Goal: Find specific page/section: Find specific page/section

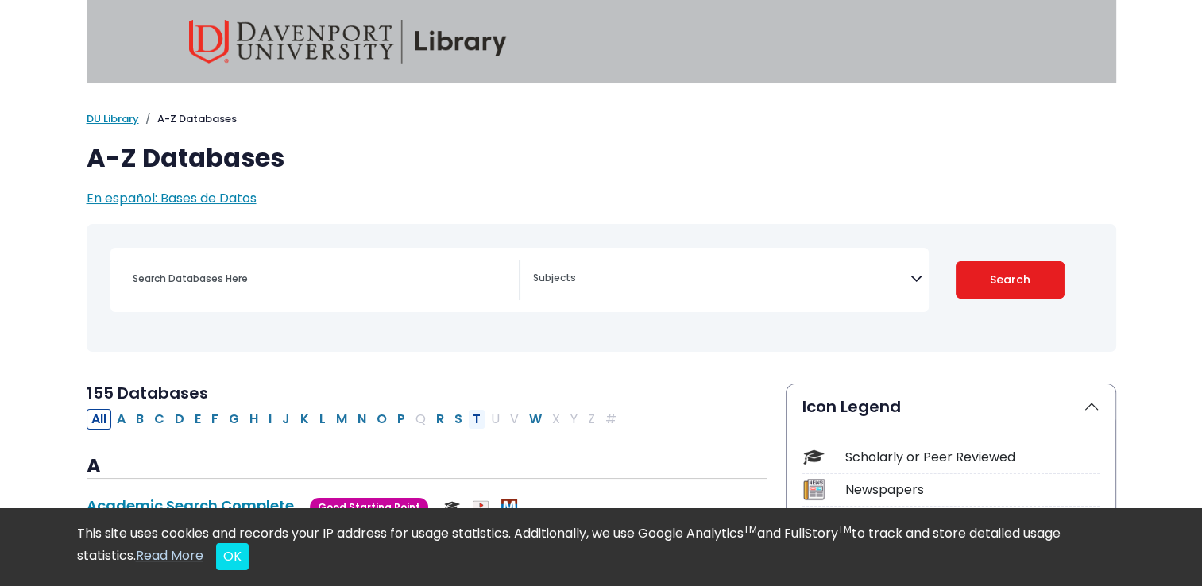
scroll to position [79, 0]
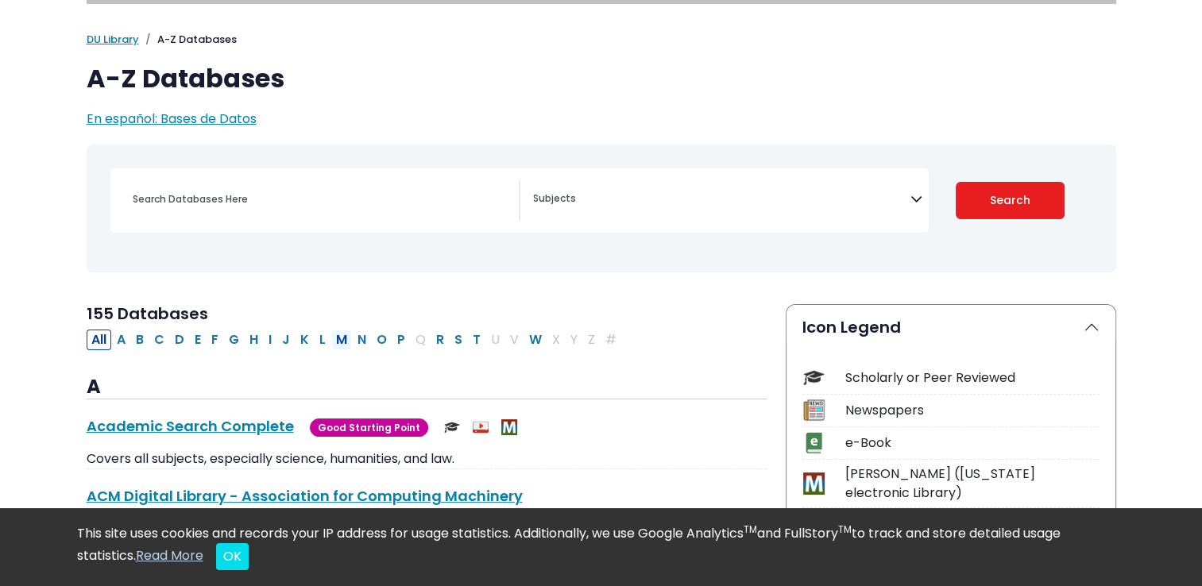
click at [339, 337] on button "M" at bounding box center [341, 340] width 21 height 21
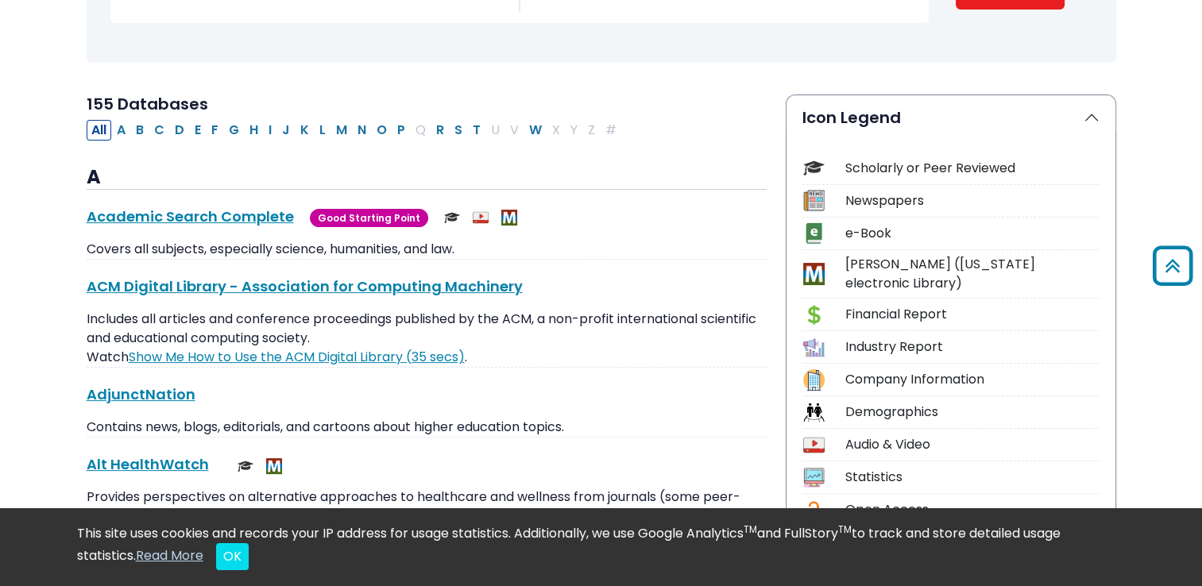
scroll to position [318, 0]
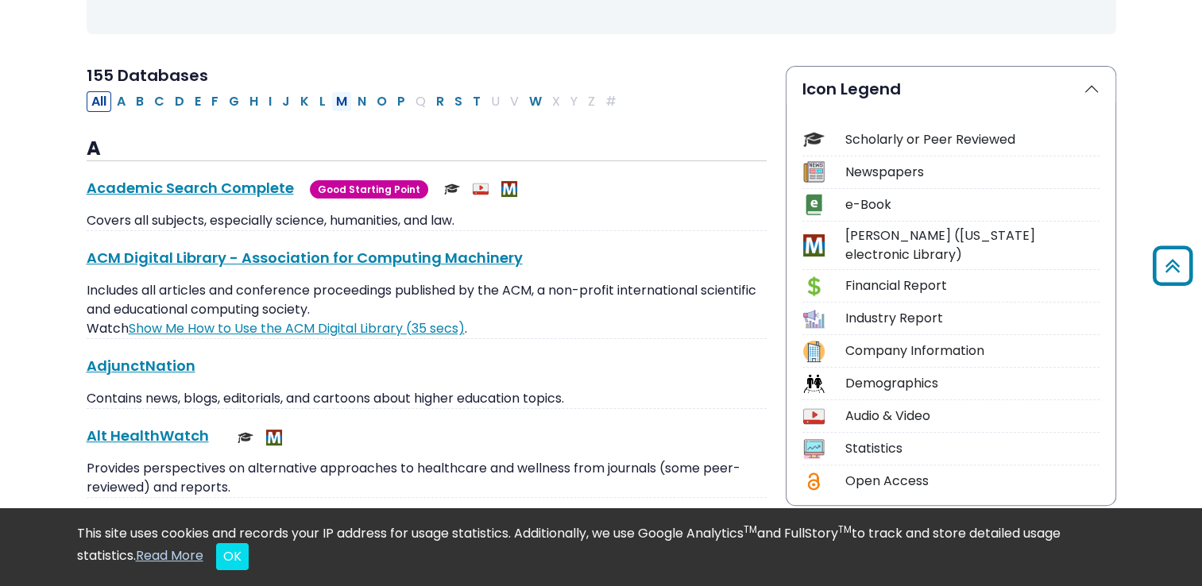
click at [340, 100] on button "M" at bounding box center [341, 101] width 21 height 21
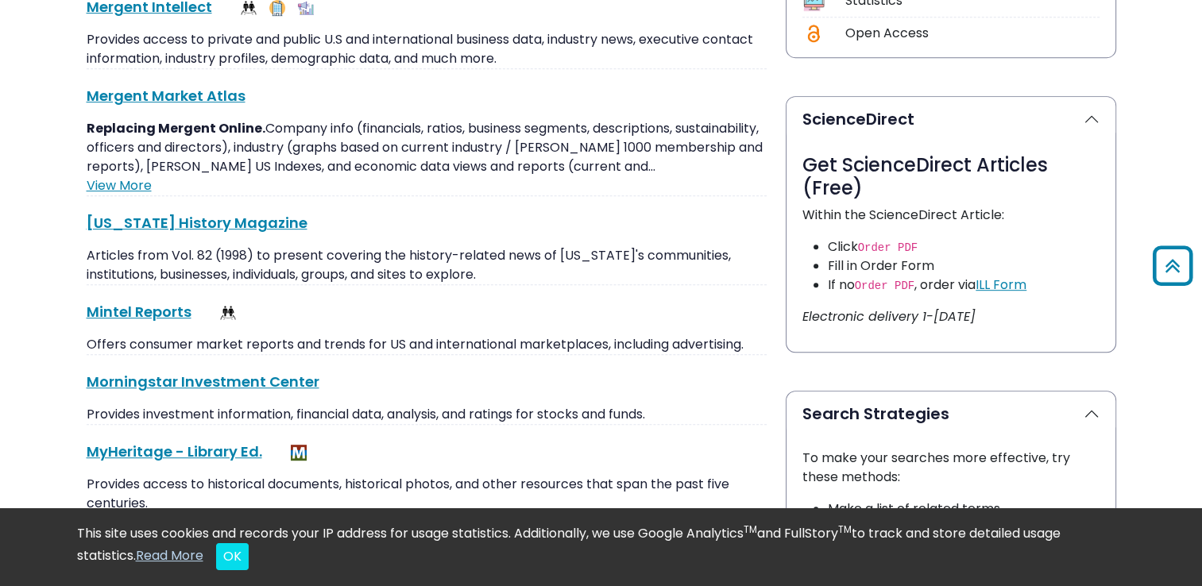
scroll to position [794, 0]
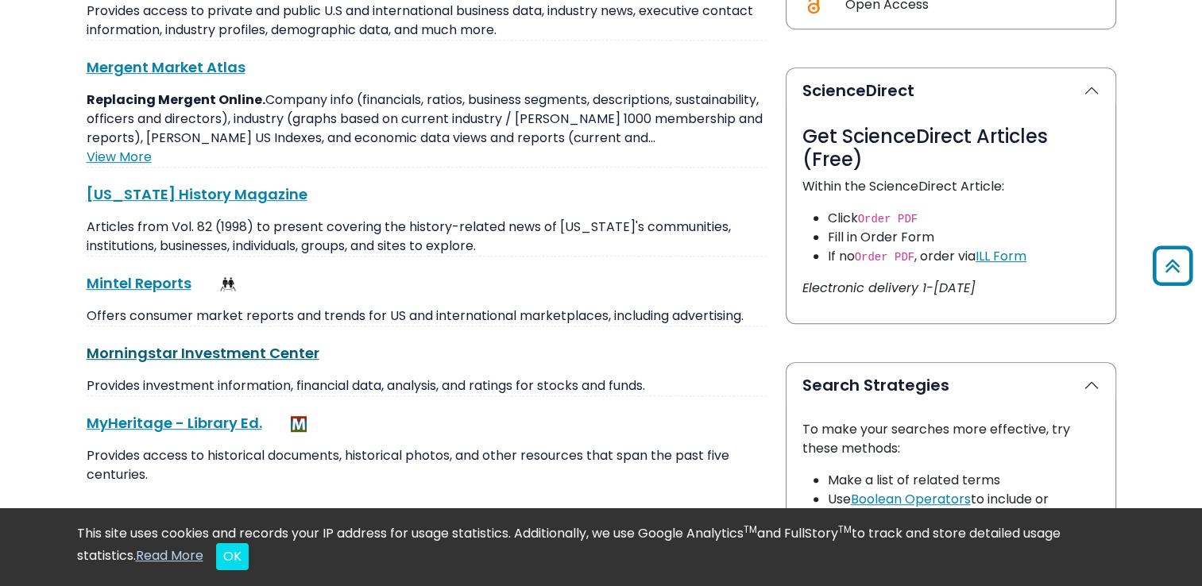
click at [195, 355] on link "Morningstar Investment Center This link opens in a new window" at bounding box center [203, 353] width 233 height 20
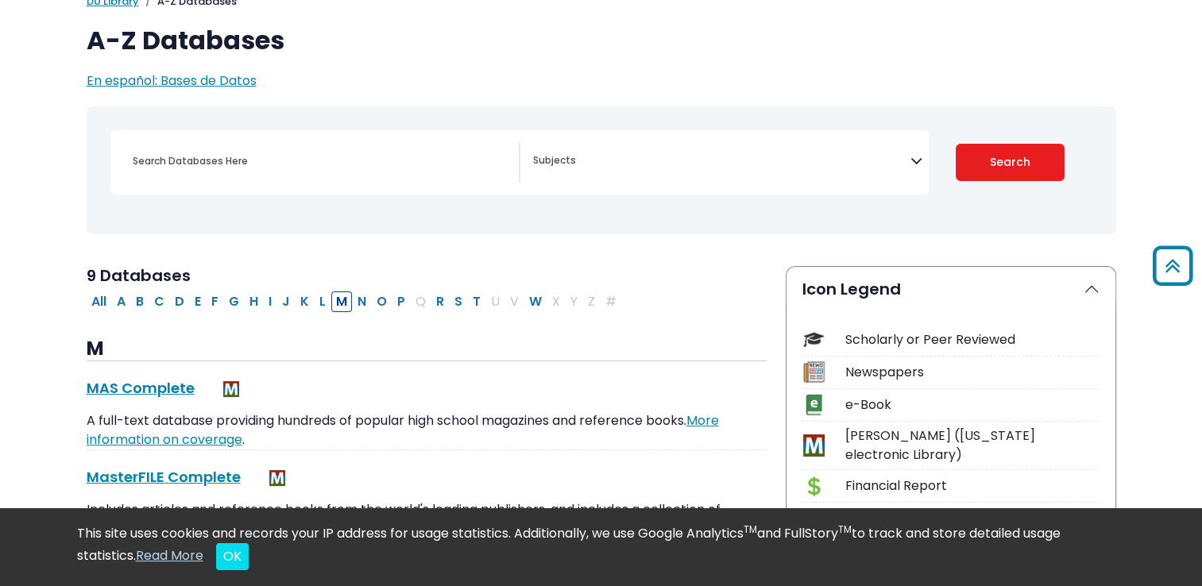
scroll to position [79, 0]
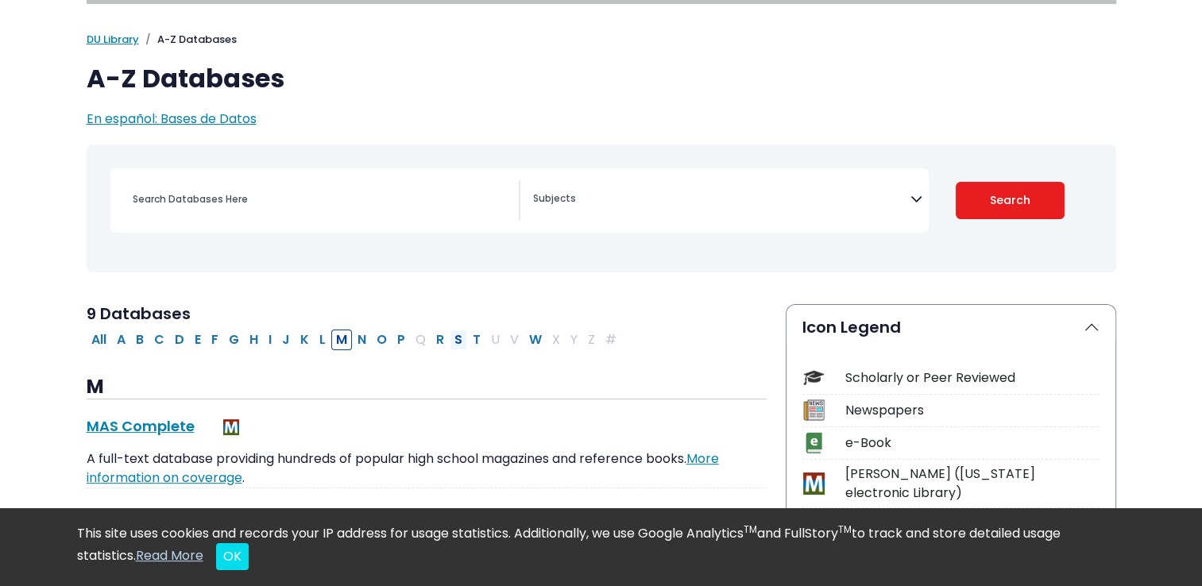
click at [450, 341] on button "S" at bounding box center [458, 340] width 17 height 21
select select "Database Subject Filter"
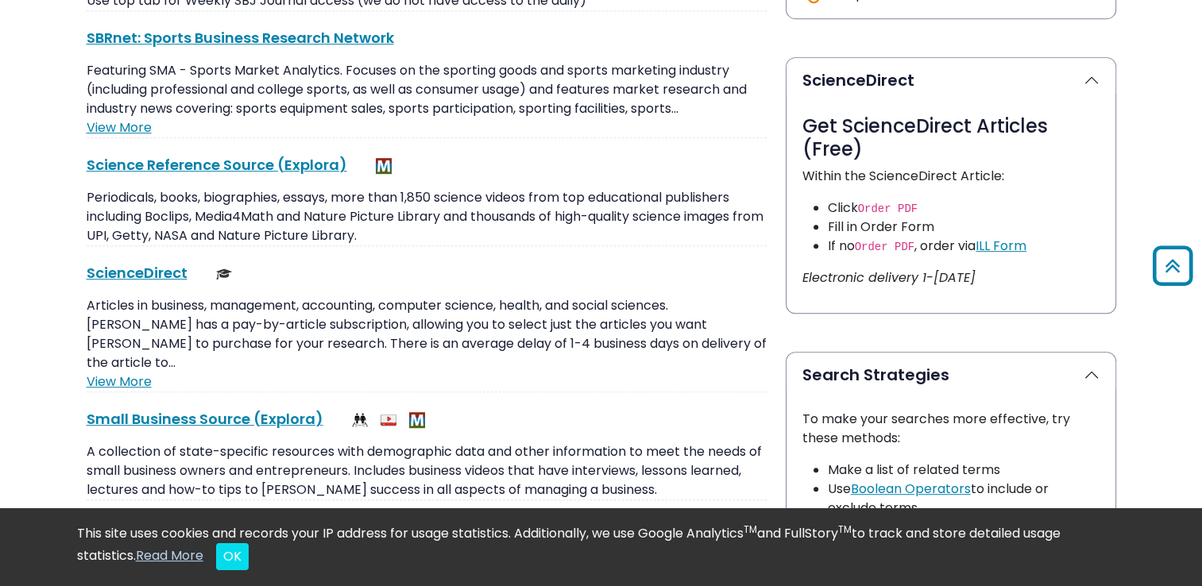
scroll to position [636, 0]
